Goal: Transaction & Acquisition: Book appointment/travel/reservation

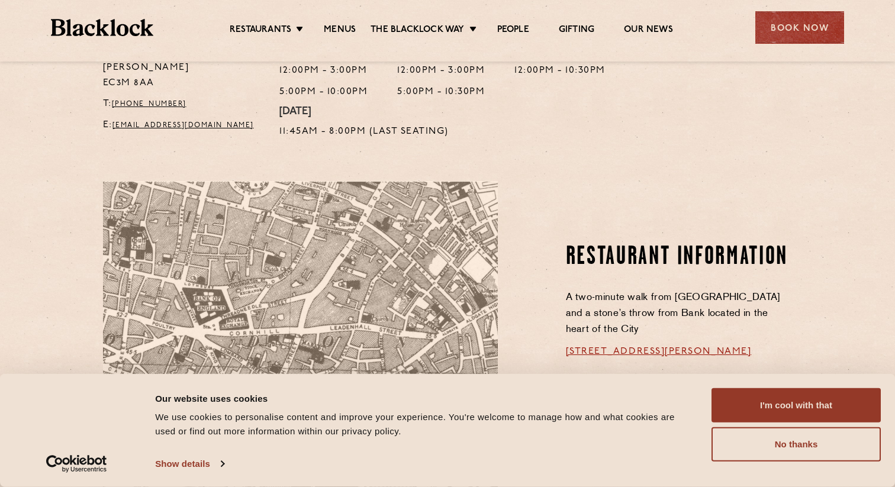
scroll to position [553, 0]
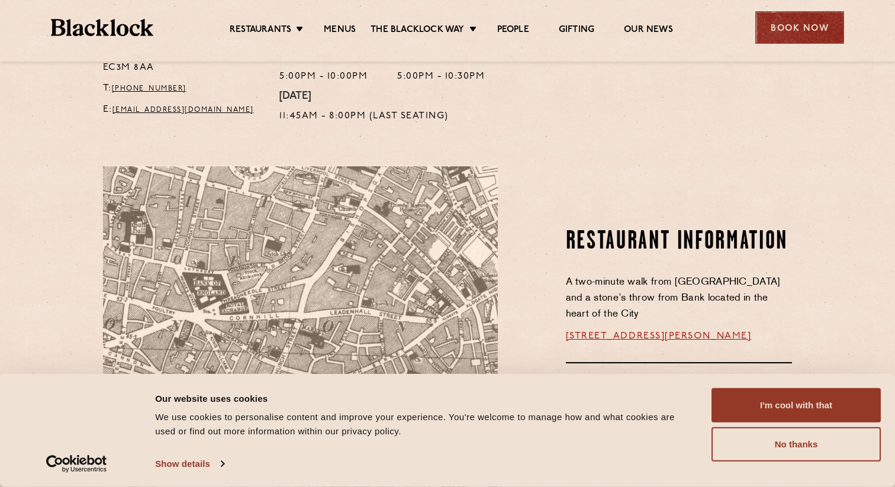
click at [807, 38] on div "Book Now" at bounding box center [799, 27] width 89 height 33
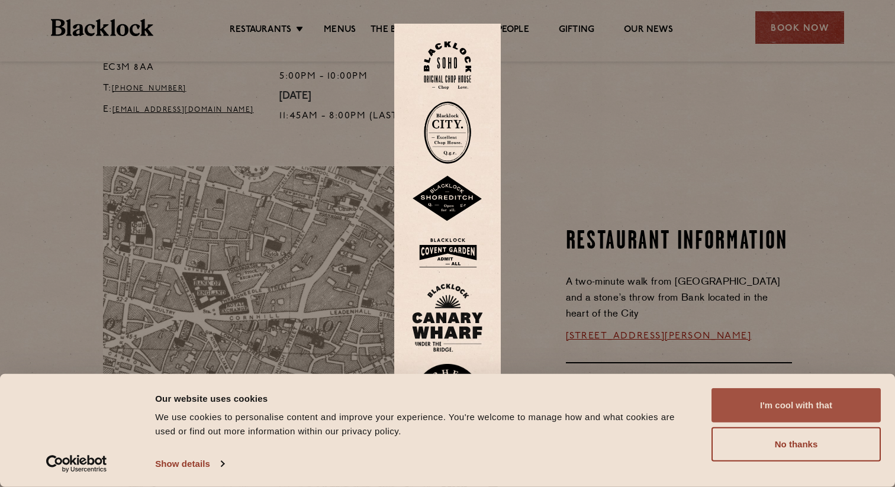
click at [780, 404] on button "I'm cool with that" at bounding box center [795, 405] width 169 height 34
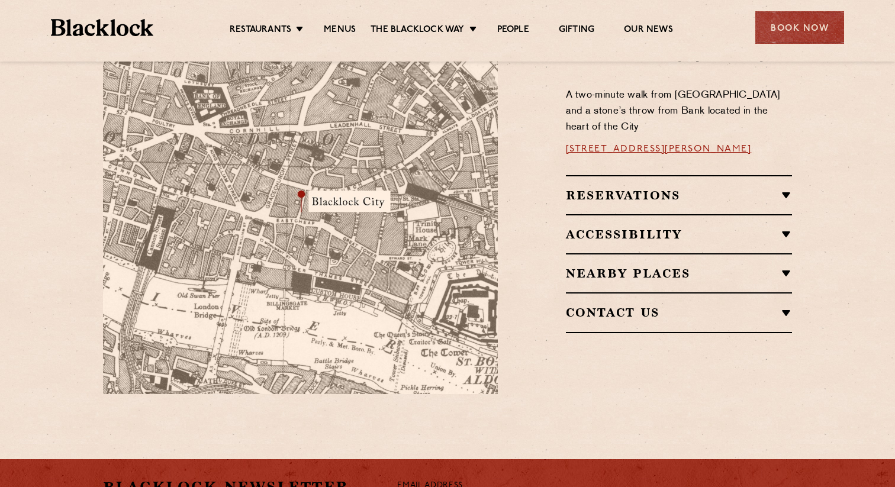
scroll to position [731, 0]
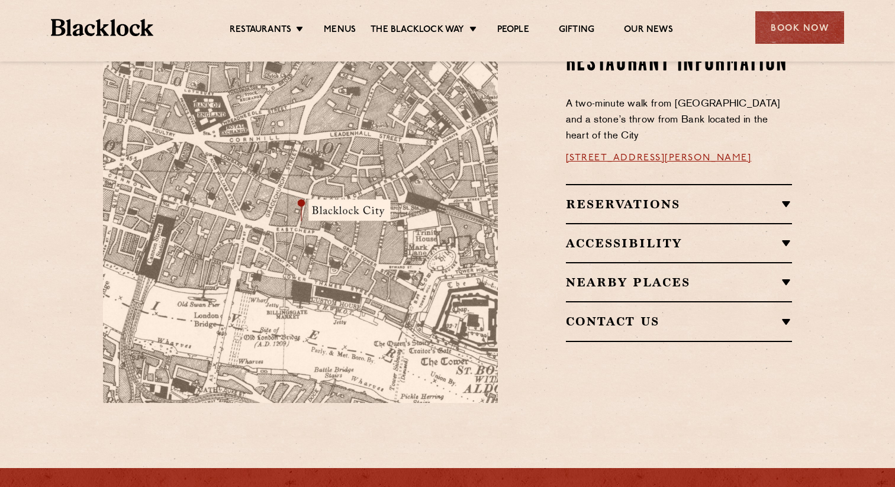
click at [659, 197] on h2 "Reservations" at bounding box center [679, 204] width 227 height 14
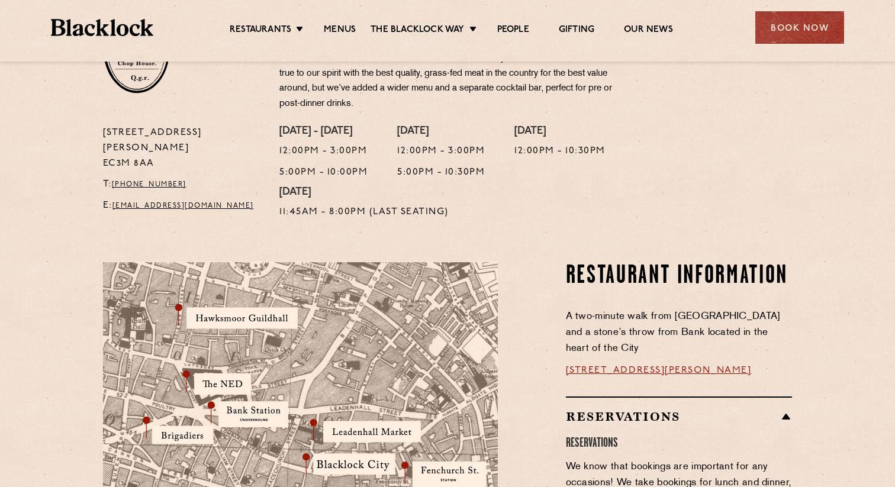
scroll to position [358, 0]
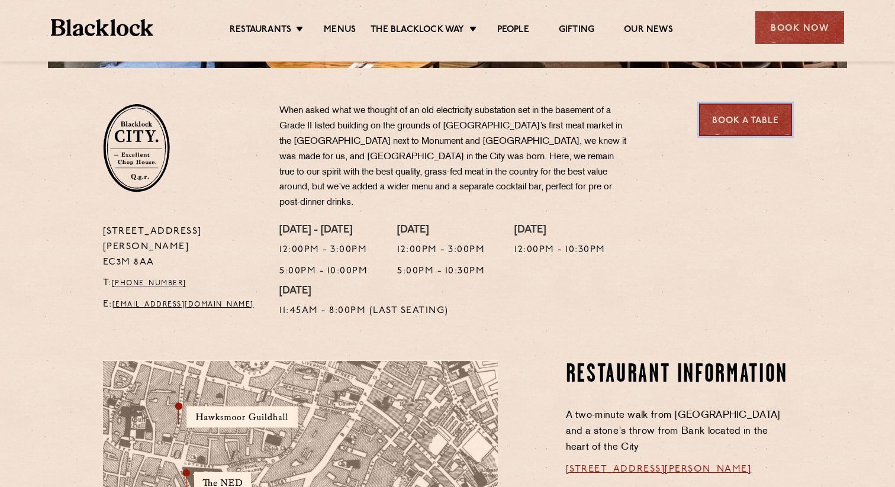
click at [734, 123] on link "Book a Table" at bounding box center [745, 120] width 93 height 33
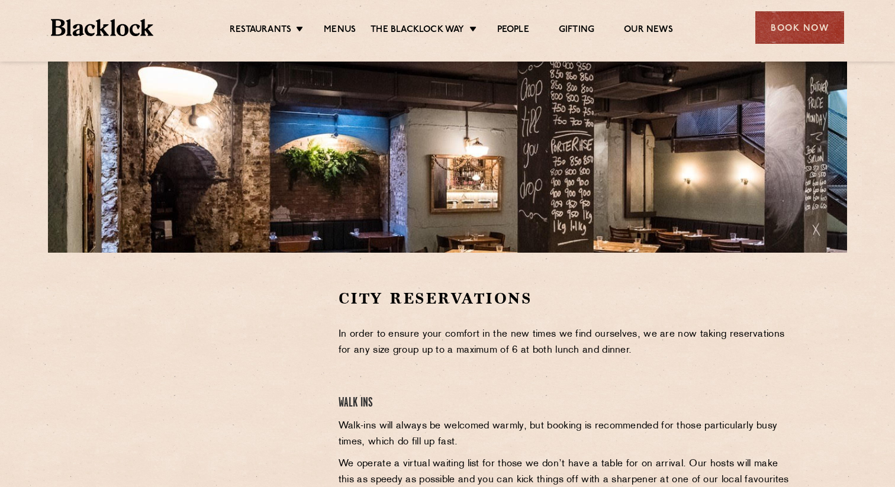
scroll to position [269, 0]
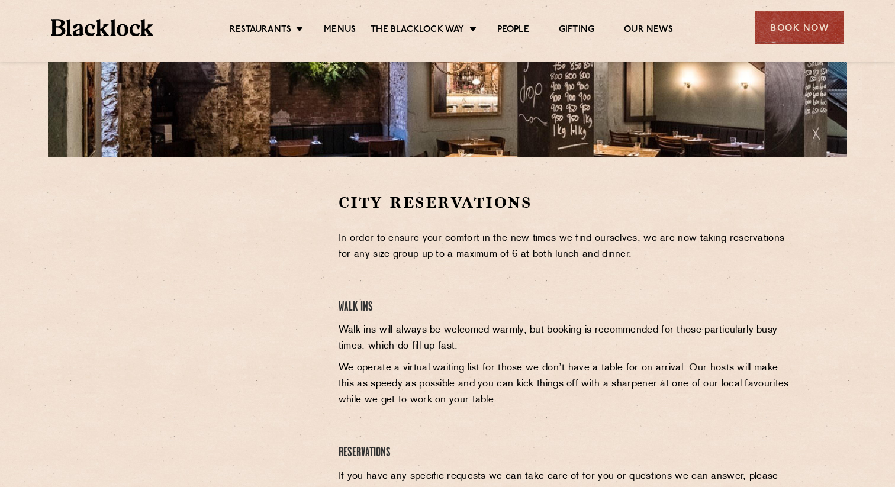
click at [292, 276] on div at bounding box center [212, 281] width 218 height 178
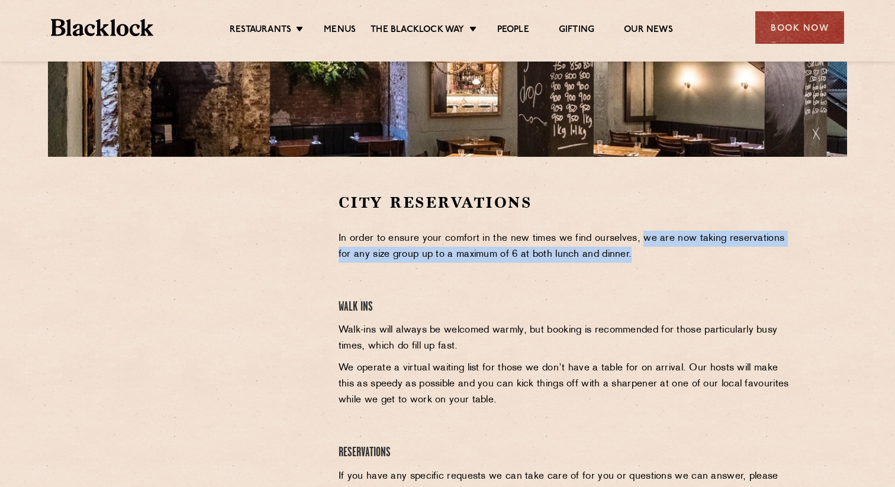
drag, startPoint x: 639, startPoint y: 241, endPoint x: 639, endPoint y: 260, distance: 18.3
click at [639, 260] on p "In order to ensure your comfort in the new times we find ourselves, we are now …" at bounding box center [566, 247] width 454 height 32
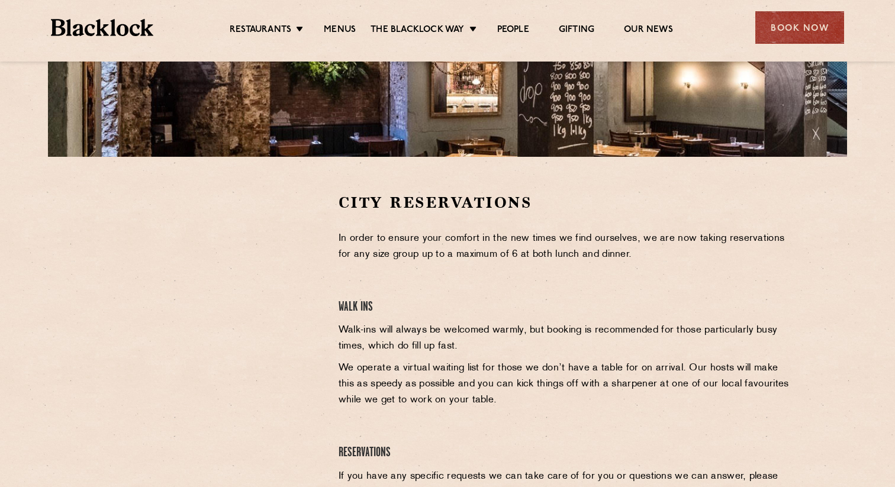
click at [320, 296] on div at bounding box center [212, 281] width 218 height 178
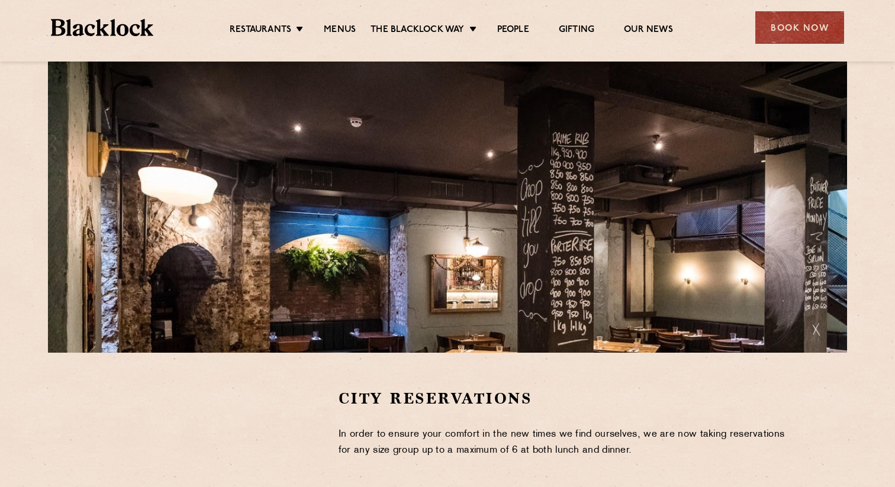
scroll to position [0, 0]
